Goal: Navigation & Orientation: Understand site structure

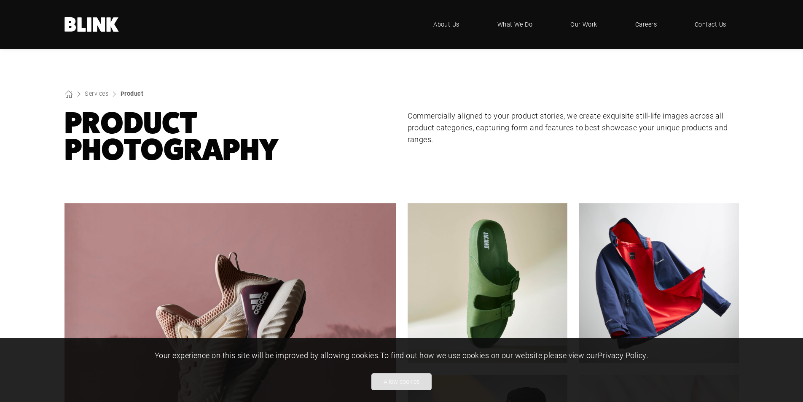
click at [409, 384] on button "Allow cookies" at bounding box center [401, 381] width 60 height 17
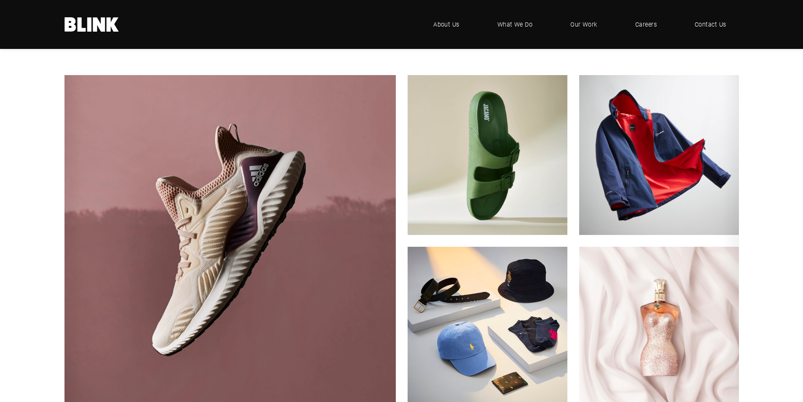
scroll to position [126, 0]
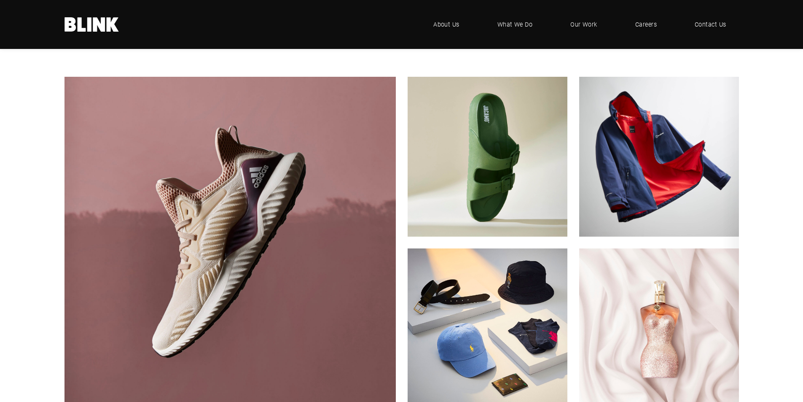
click at [81, 26] on icon at bounding box center [81, 24] width 8 height 14
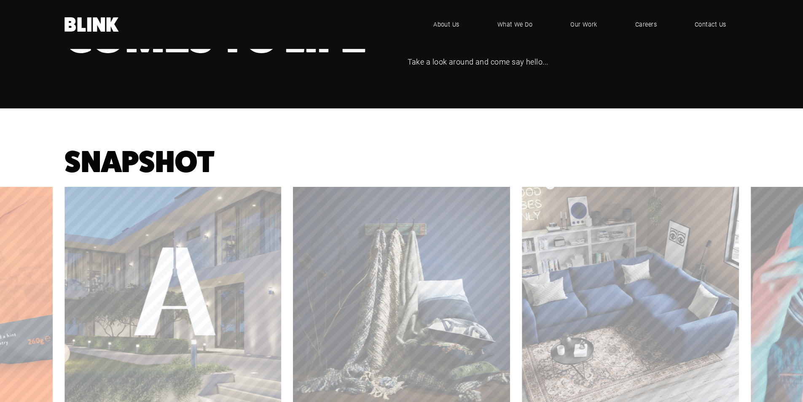
scroll to position [681, 0]
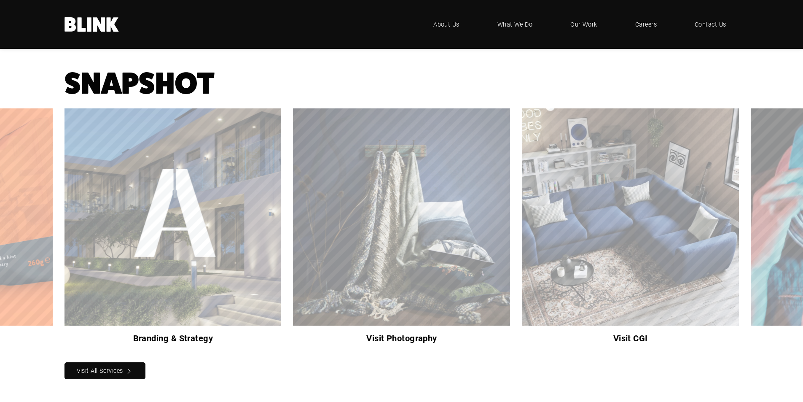
click at [0, 0] on icon "Next slide" at bounding box center [0, 0] width 0 height 0
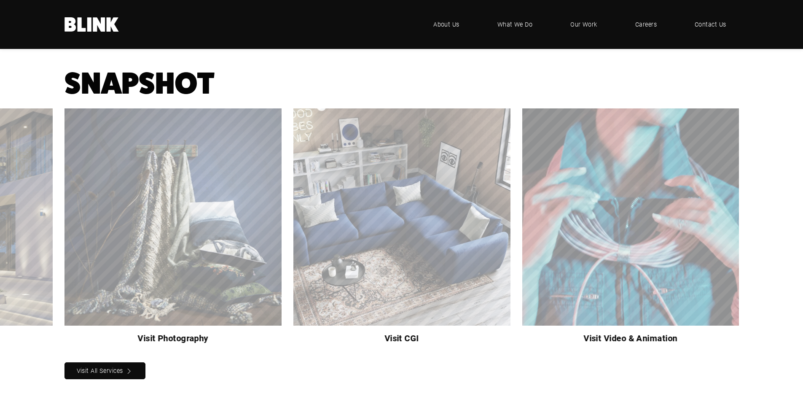
click at [0, 0] on icon "Next slide" at bounding box center [0, 0] width 0 height 0
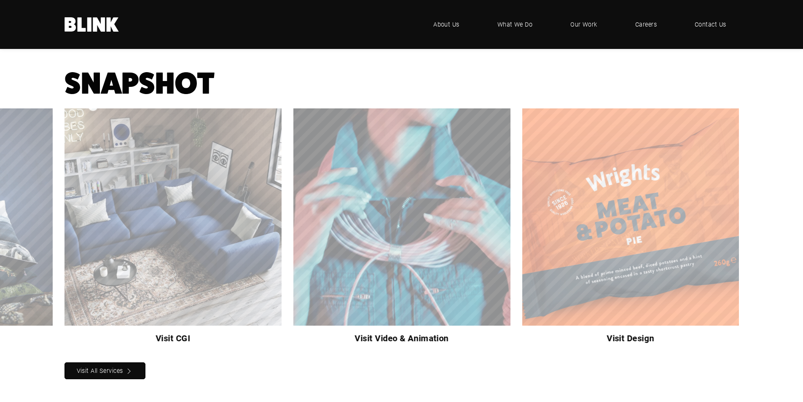
click at [0, 0] on icon "Next slide" at bounding box center [0, 0] width 0 height 0
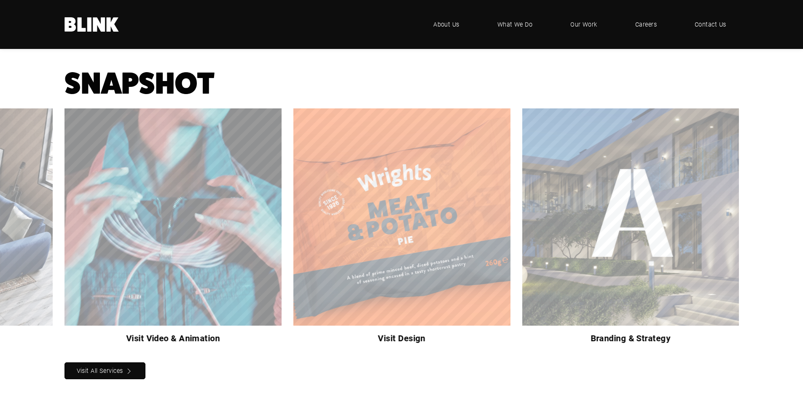
click at [0, 0] on icon "Next slide" at bounding box center [0, 0] width 0 height 0
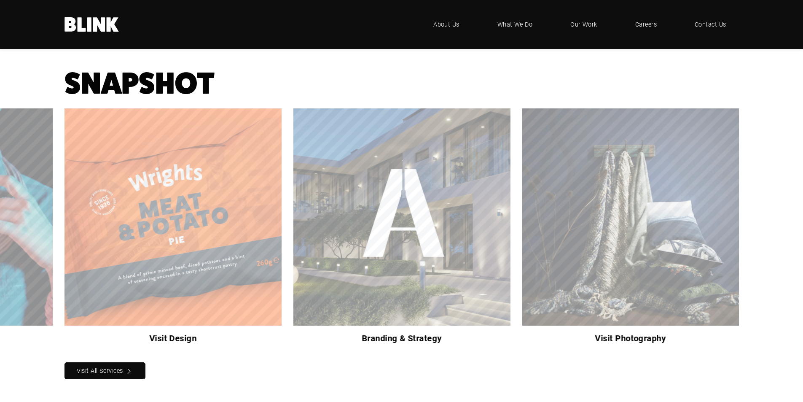
click at [0, 0] on icon "Next slide" at bounding box center [0, 0] width 0 height 0
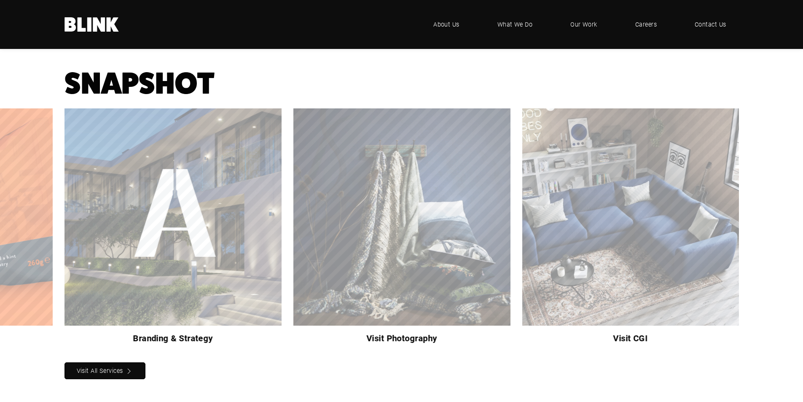
click at [0, 0] on icon "Next slide" at bounding box center [0, 0] width 0 height 0
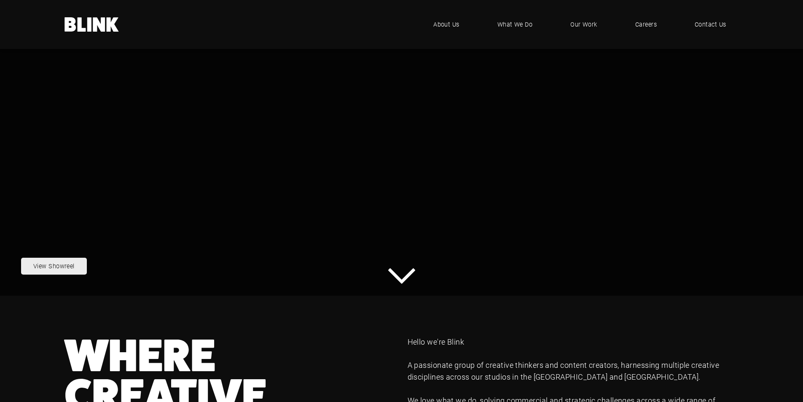
scroll to position [0, 0]
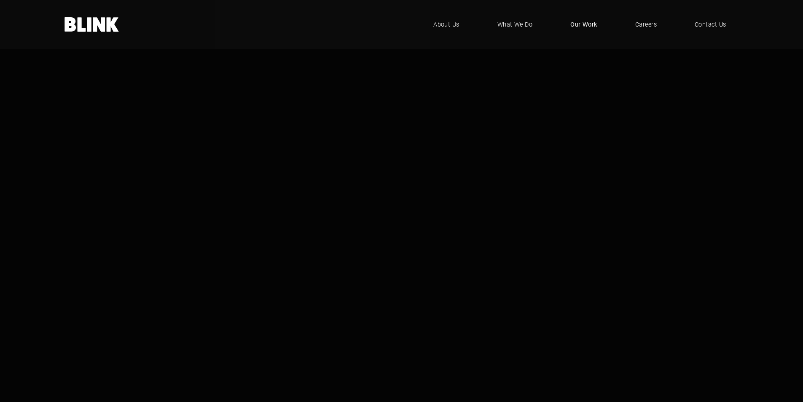
click at [582, 23] on span "Our Work" at bounding box center [583, 24] width 27 height 9
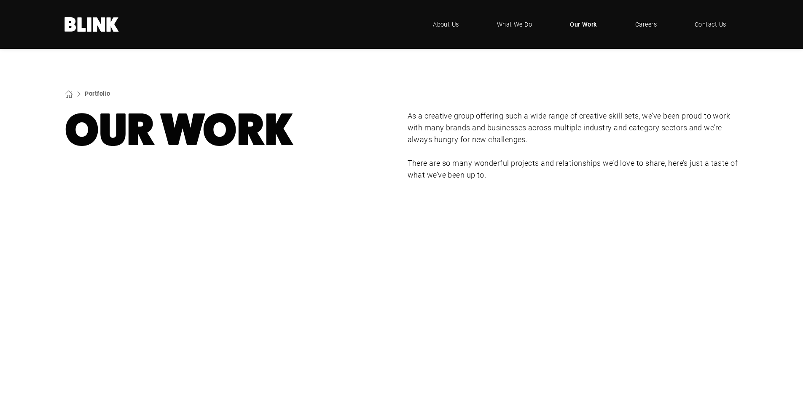
click at [100, 17] on icon ".blink-logo-wh10cxjsy-cls-1{fill:#fff;} BLINK - where creative comes to life" at bounding box center [92, 24] width 55 height 14
